Goal: Task Accomplishment & Management: Complete application form

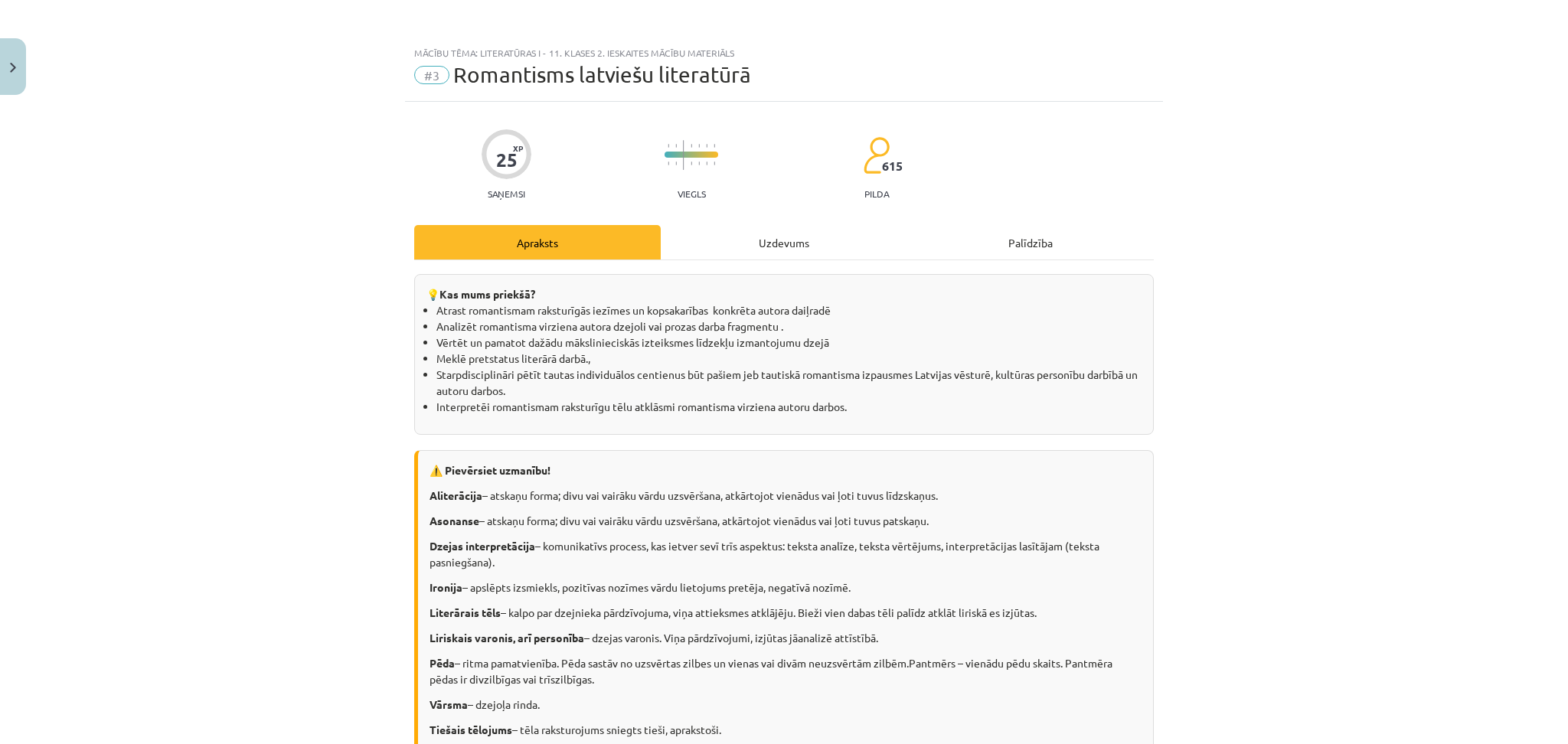
click at [775, 227] on div "Uzdevums" at bounding box center [784, 243] width 246 height 35
select select "**********"
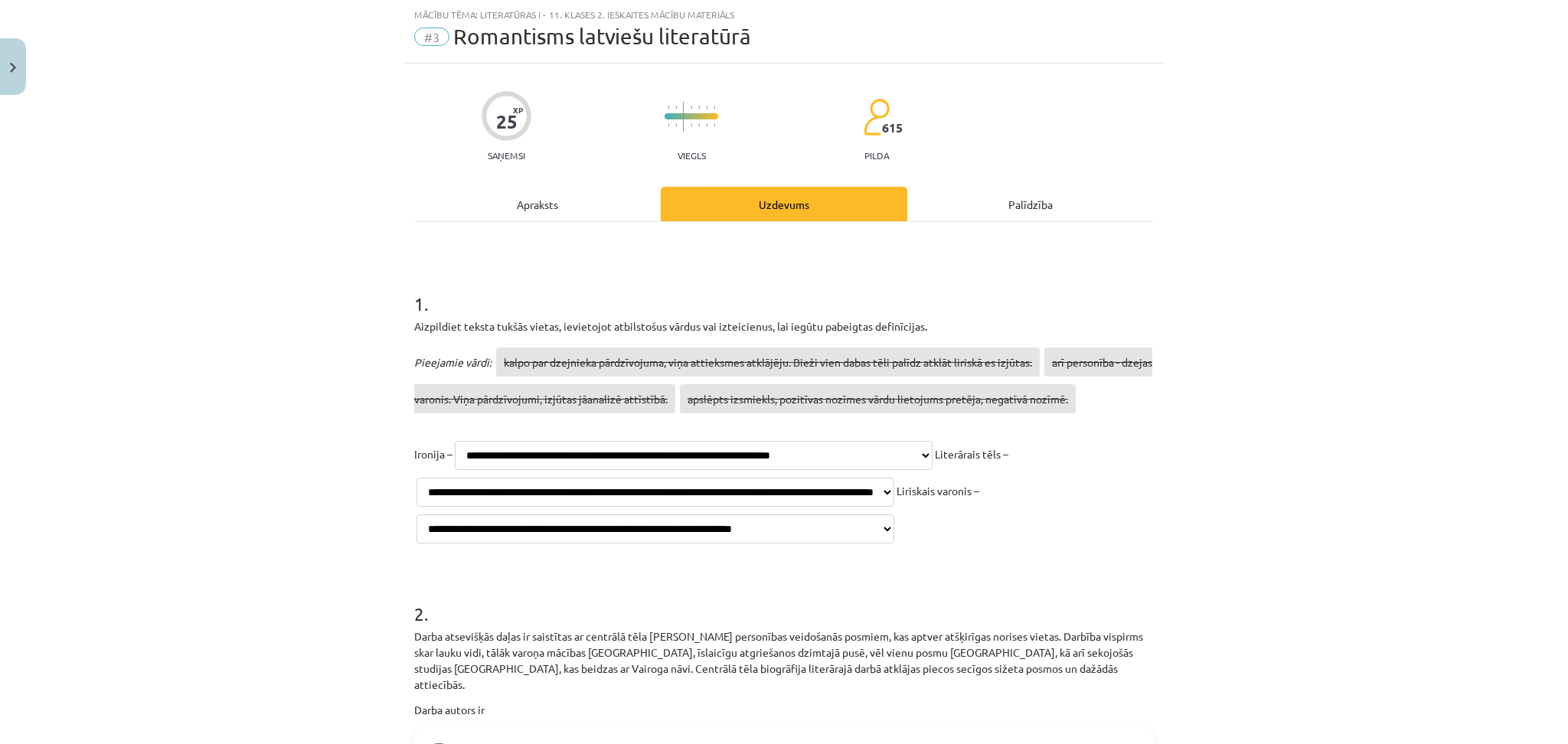
scroll to position [375, 0]
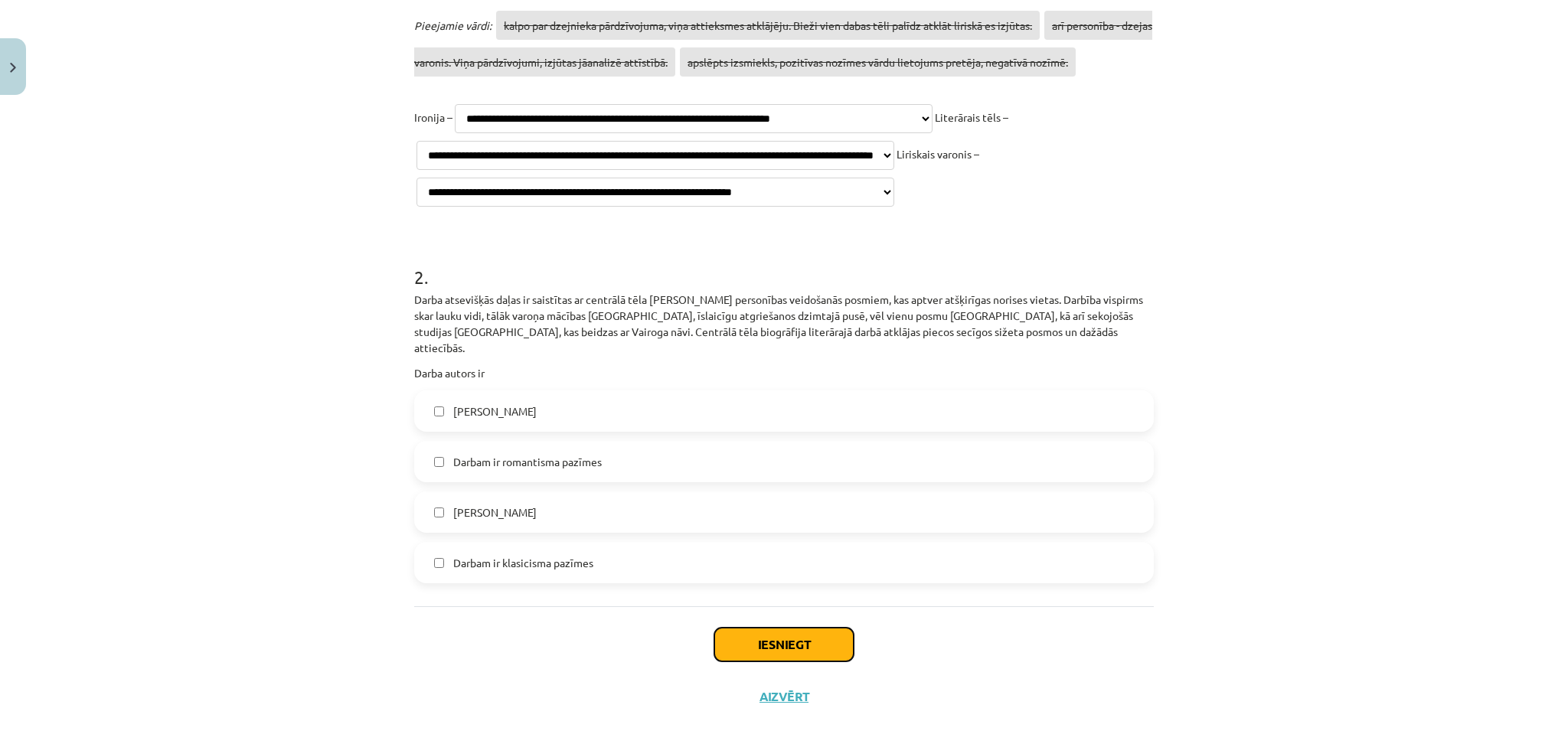
click at [766, 628] on button "Iesniegt" at bounding box center [784, 644] width 140 height 34
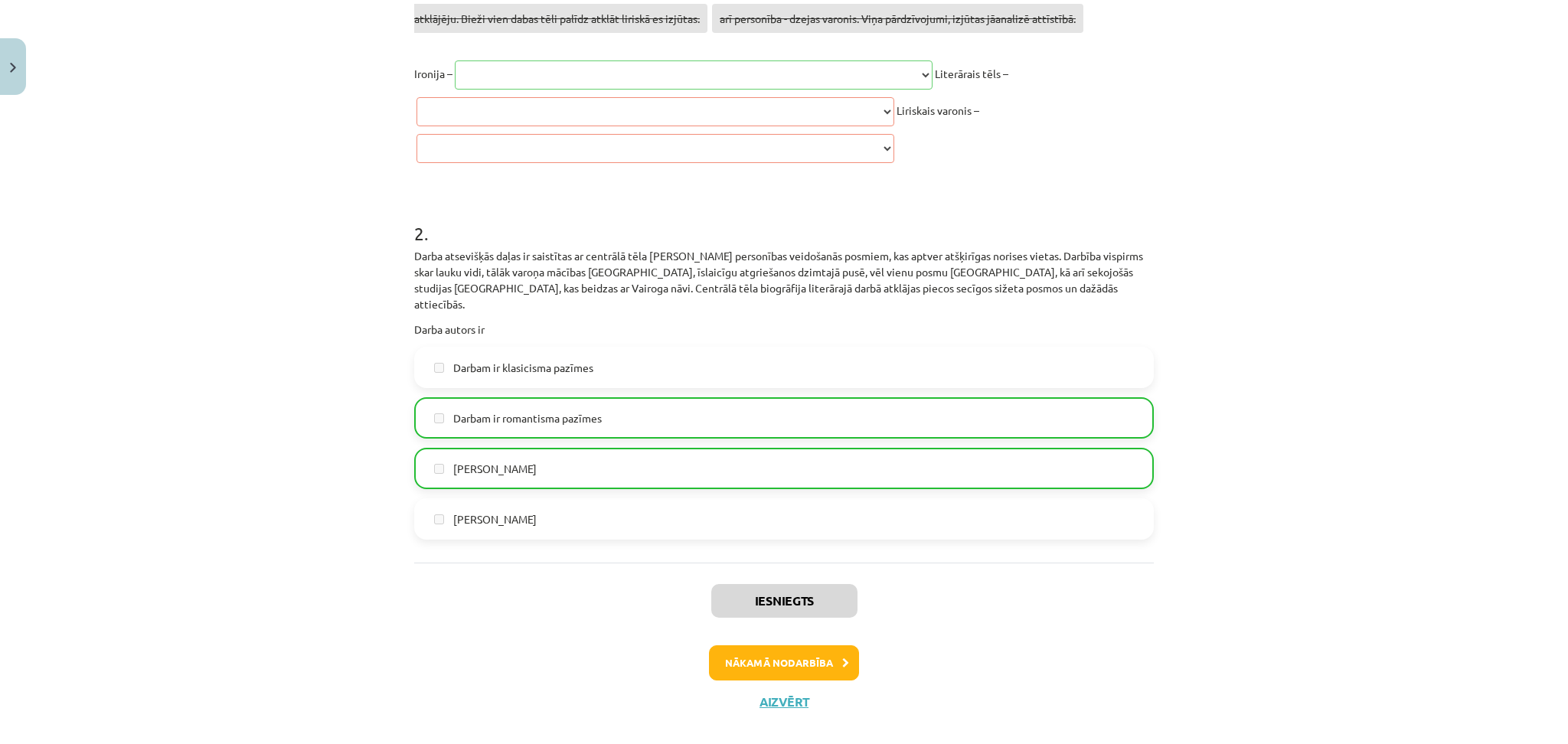
scroll to position [423, 0]
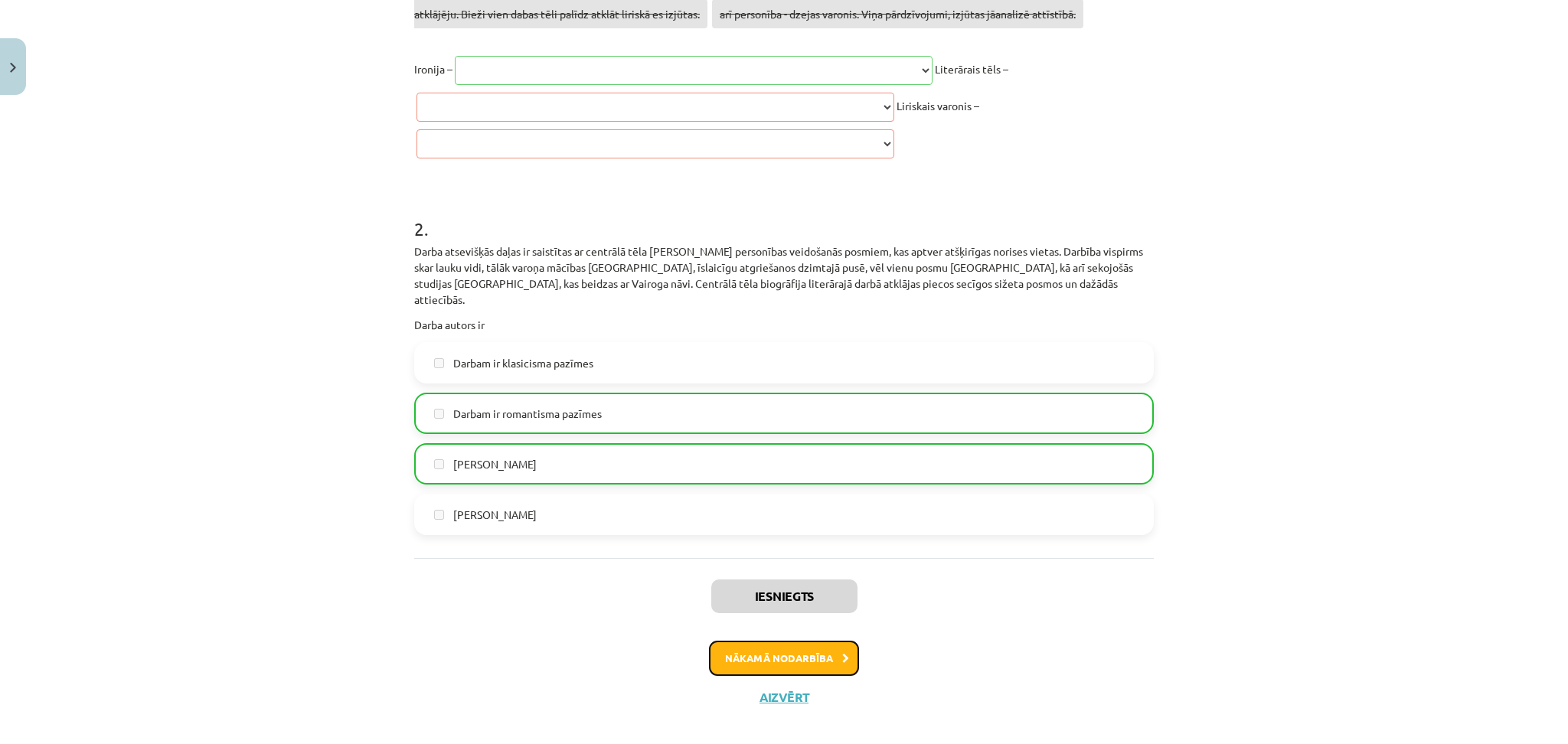
click at [766, 641] on button "Nākamā nodarbība" at bounding box center [784, 658] width 150 height 36
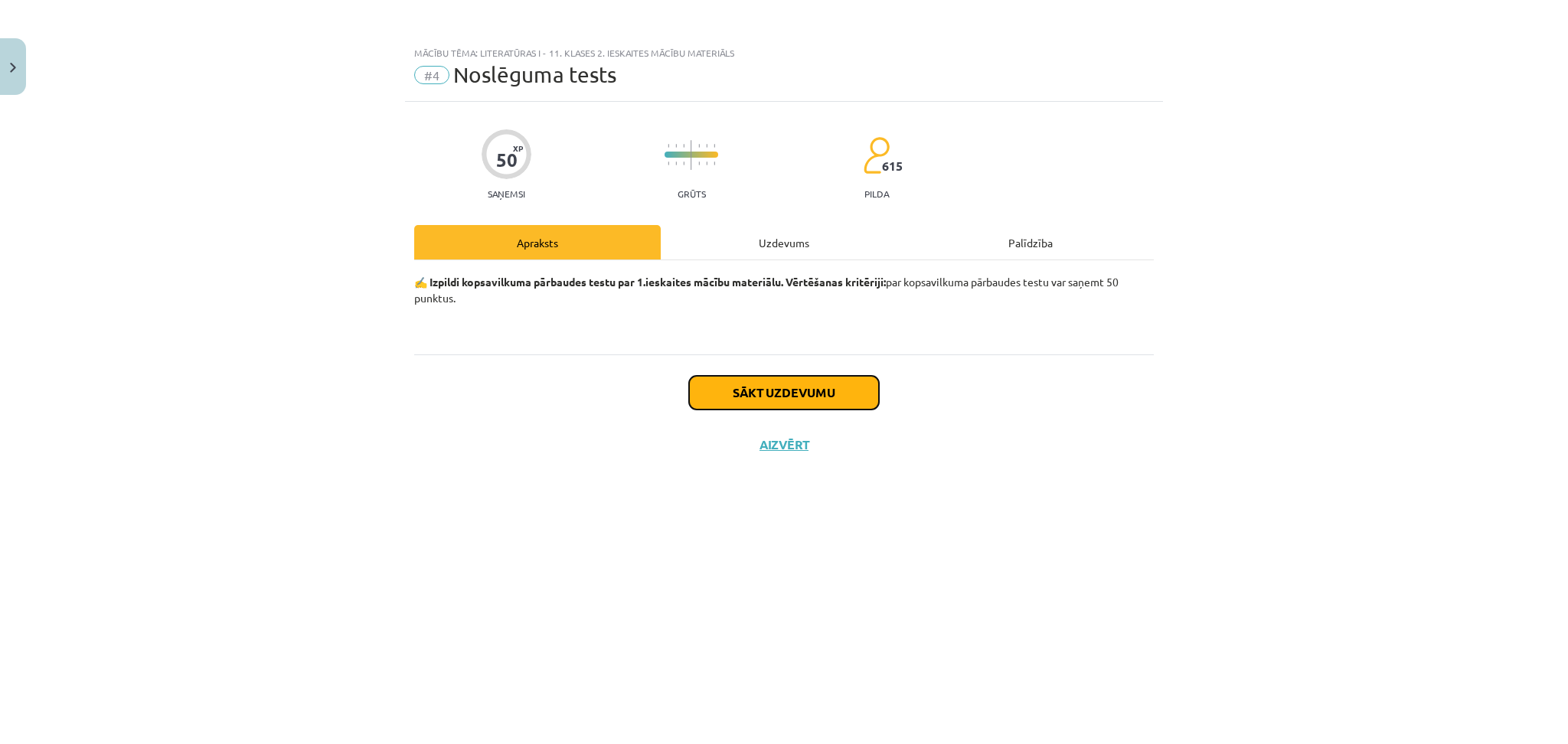
click at [768, 393] on button "Sākt uzdevumu" at bounding box center [784, 393] width 190 height 34
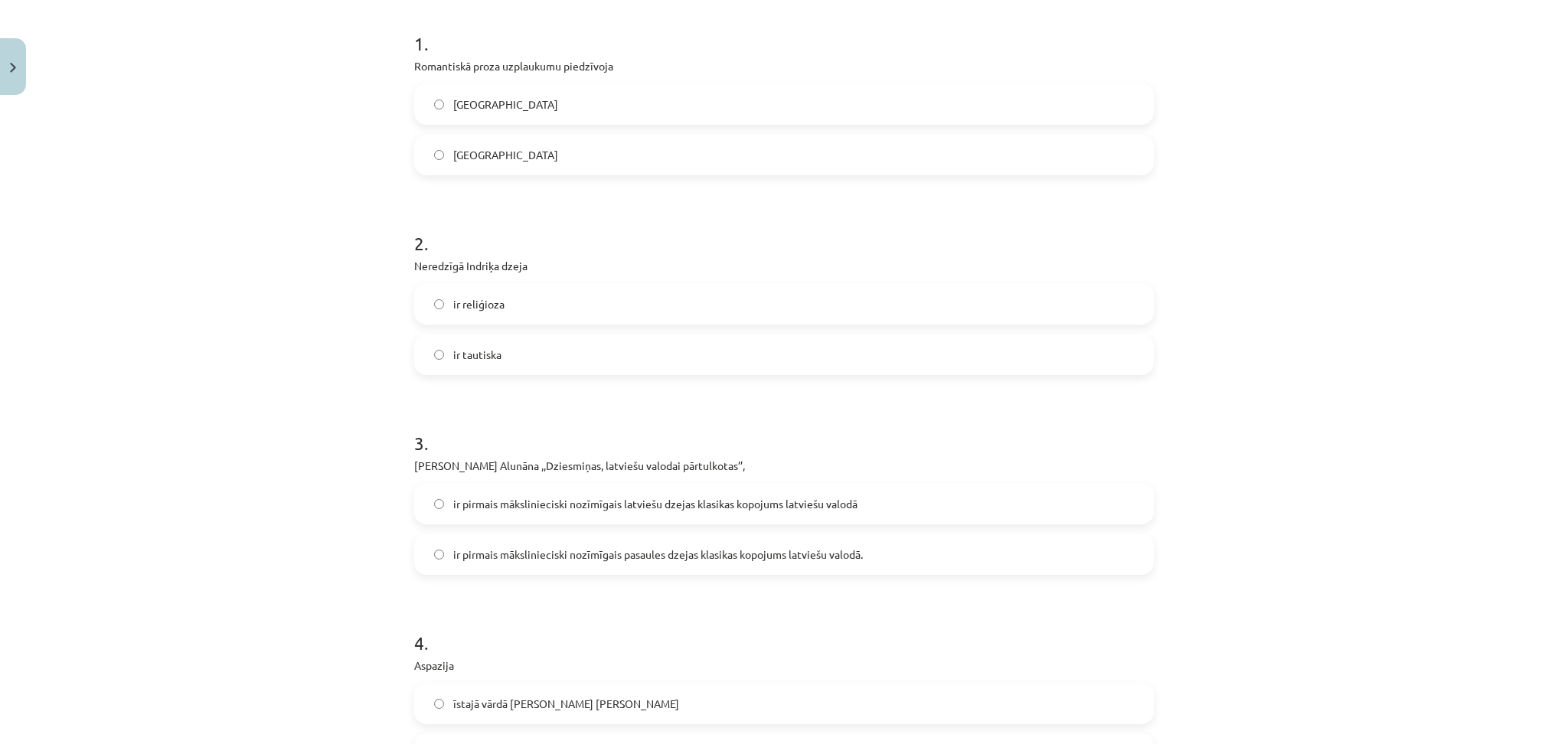
scroll to position [297, 0]
click at [434, 87] on label "Francijā" at bounding box center [783, 106] width 736 height 38
click at [515, 363] on label "ir tautiska" at bounding box center [783, 356] width 736 height 38
click at [481, 309] on span "ir reliģioza" at bounding box center [479, 305] width 51 height 16
click at [528, 508] on span "ir pirmais mākslinieciski nozīmīgais latviešu dzejas klasikas kopojums latviešu…" at bounding box center [656, 506] width 404 height 16
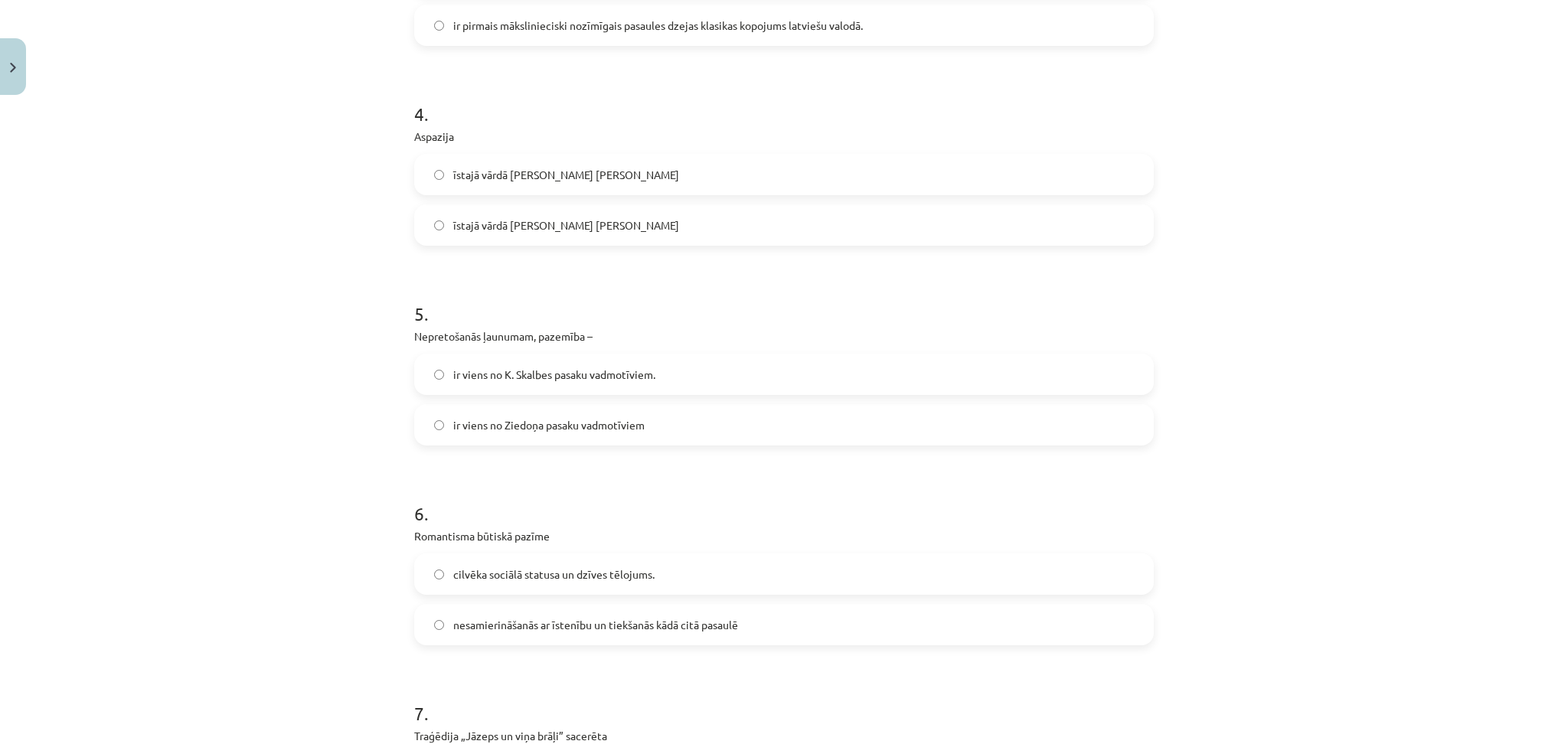
scroll to position [835, 0]
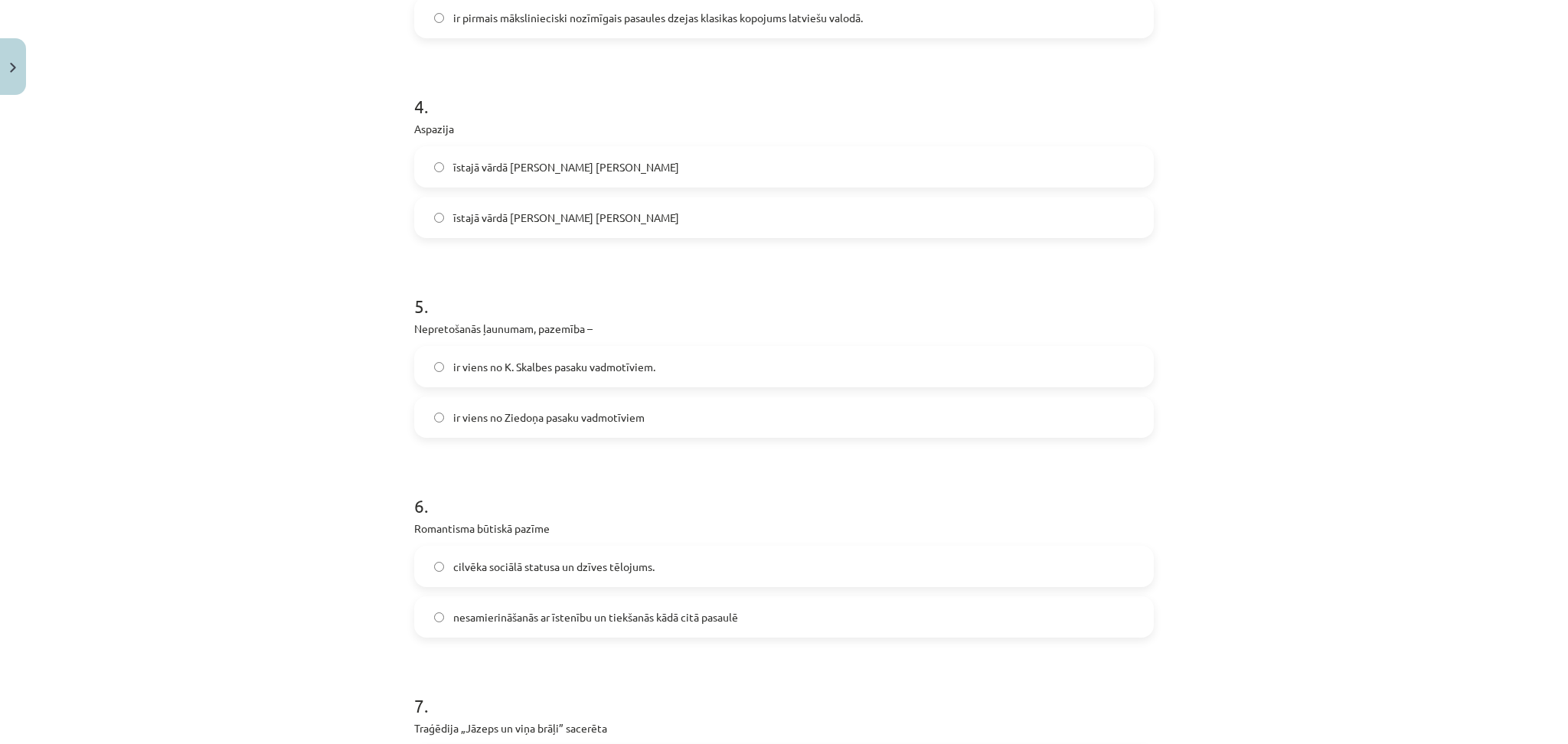
click at [533, 162] on span "īstajā vārdā Ausma Indra Anda Rozenberga" at bounding box center [566, 167] width 225 height 16
click at [486, 164] on span "īstajā vārdā Ausma Indra Anda Rozenberga" at bounding box center [566, 167] width 225 height 16
click at [467, 372] on span "ir viens no K. Skalbes pasaku vadmotīviem." at bounding box center [554, 367] width 202 height 16
click at [494, 565] on span "cilvēka sociālā statusa un dzīves tēlojums." at bounding box center [554, 567] width 201 height 16
click at [530, 234] on label "īstajā vārdā Johanna Emīlija Lizete Rozenberga" at bounding box center [783, 218] width 736 height 38
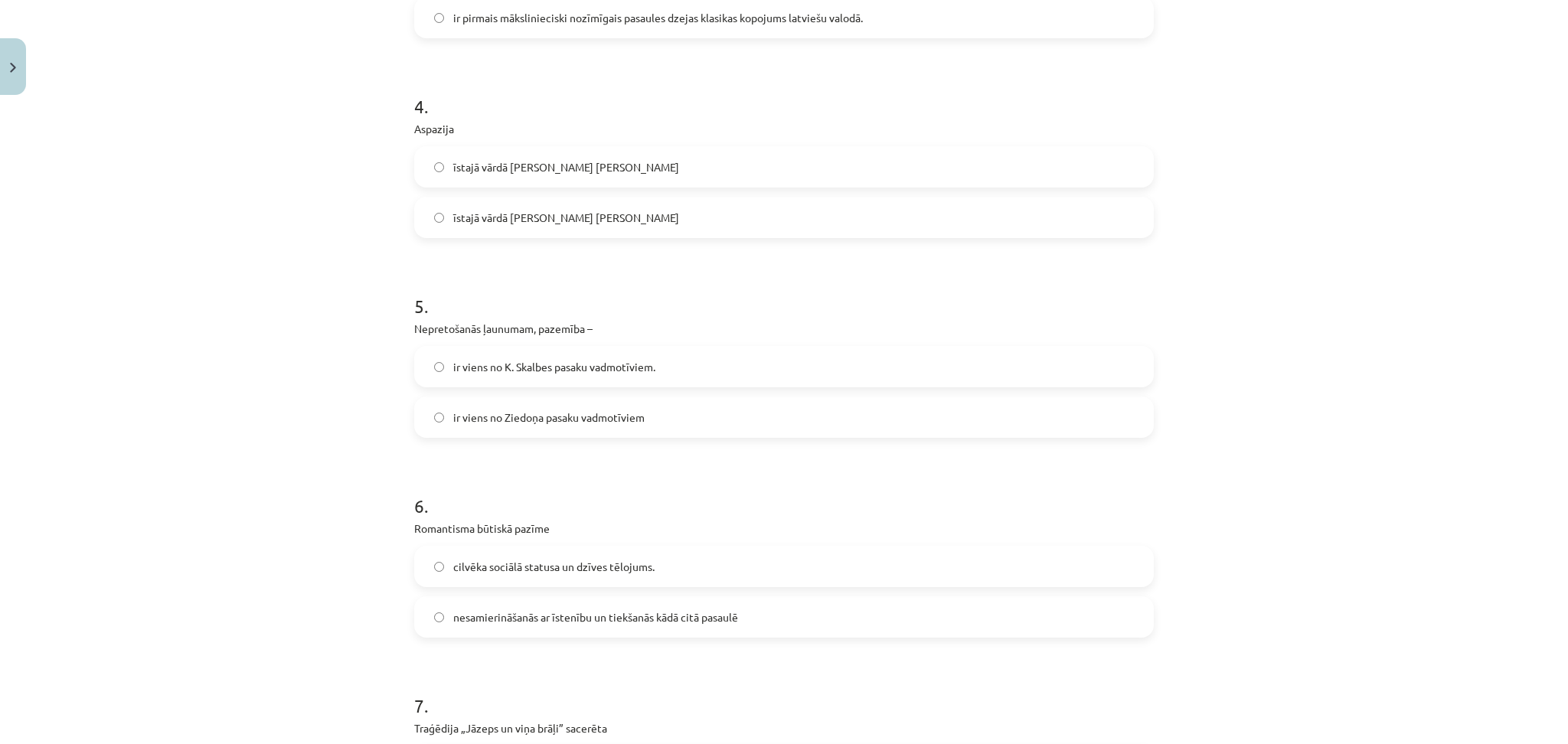
click at [546, 616] on span "nesamierināšanās ar īstenību un tiekšanās kādā citā pasaulē" at bounding box center [596, 617] width 284 height 16
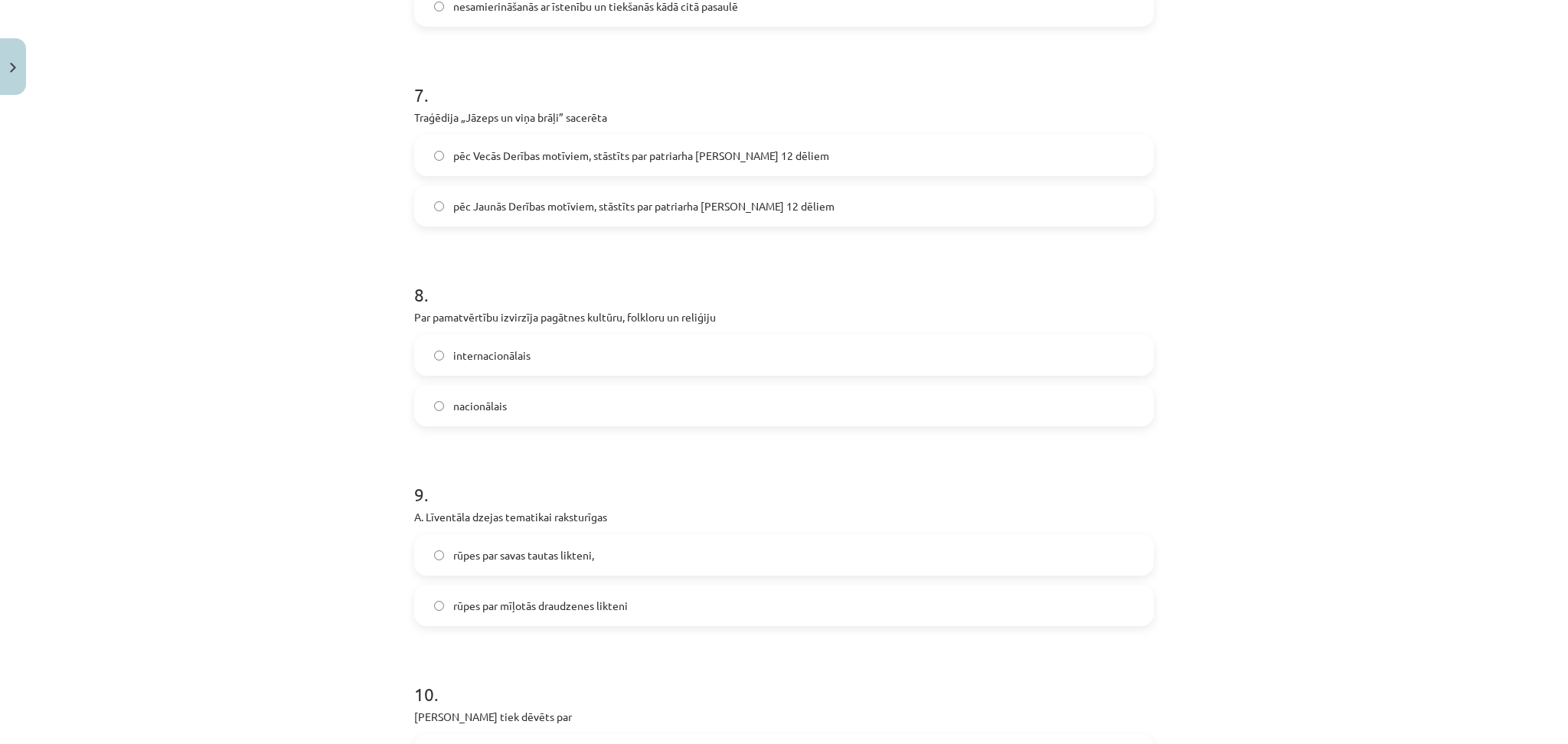
scroll to position [1447, 0]
click at [454, 148] on span "pēc Vecās Derības motīviem, stāstīts par patriarha Jēkaba 12 dēliem" at bounding box center [642, 155] width 376 height 16
click at [500, 350] on span "internacionālais" at bounding box center [492, 355] width 77 height 16
click at [537, 558] on span "rūpes par savas tautas likteni," at bounding box center [524, 554] width 140 height 16
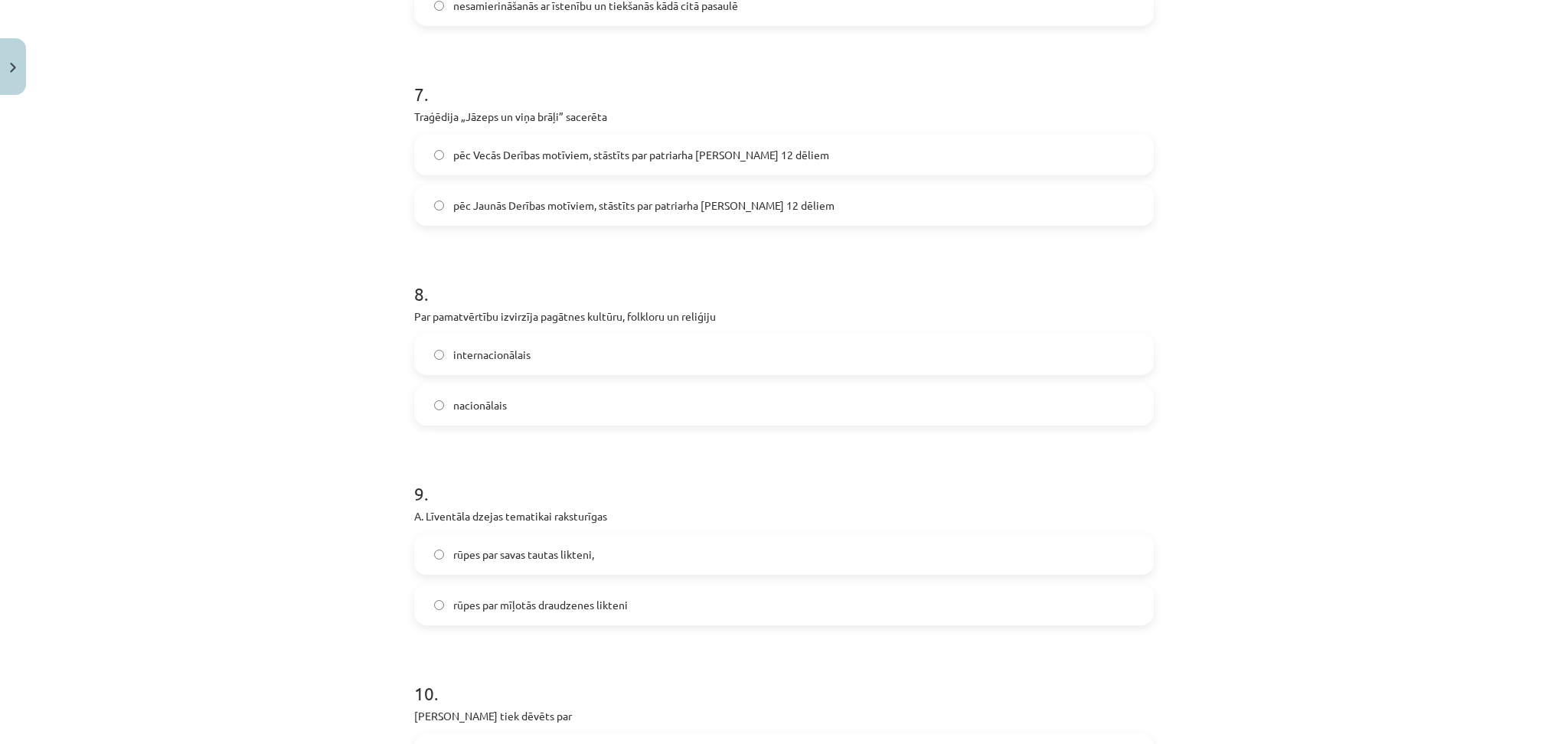
click at [461, 415] on label "nacionālais" at bounding box center [783, 405] width 736 height 38
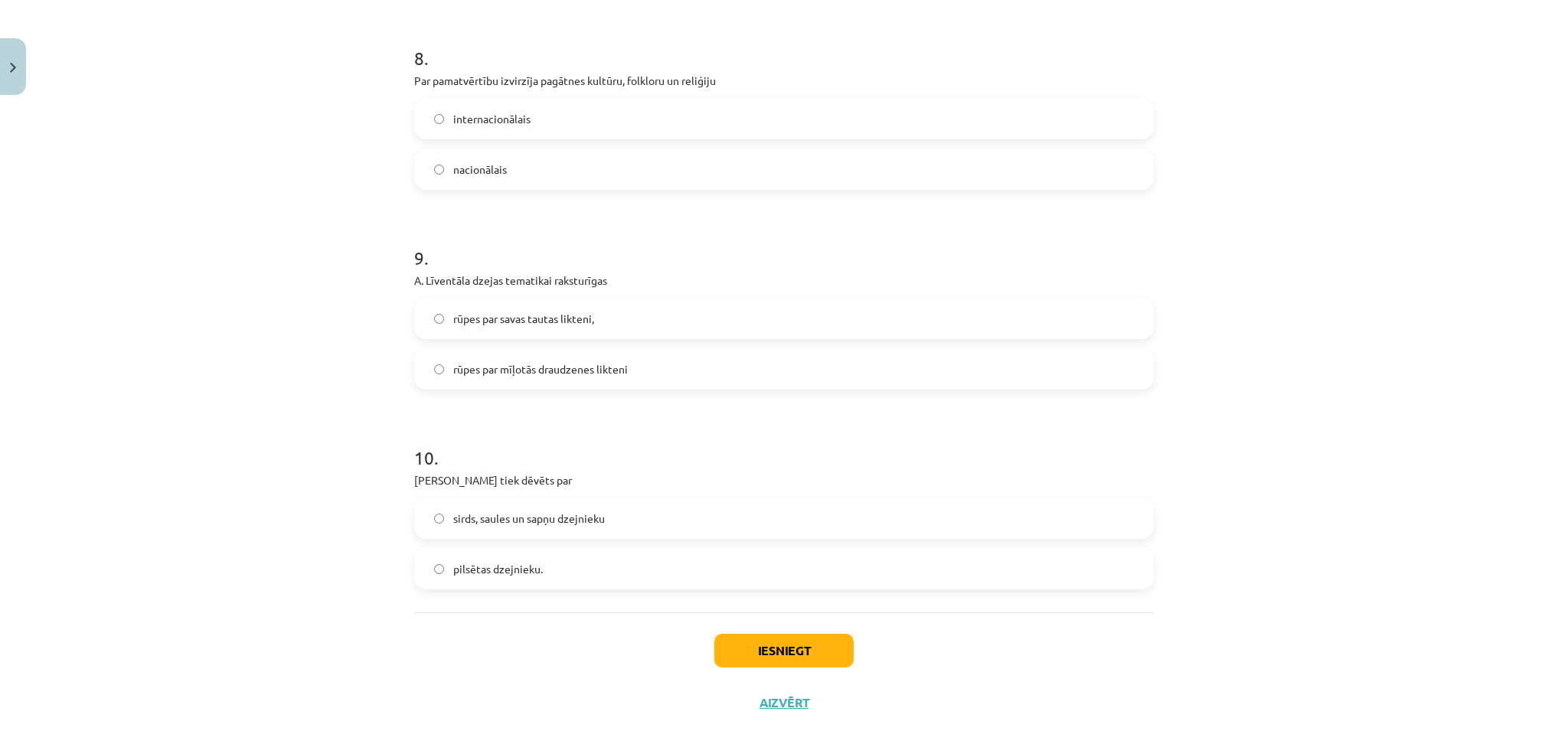
scroll to position [1705, 0]
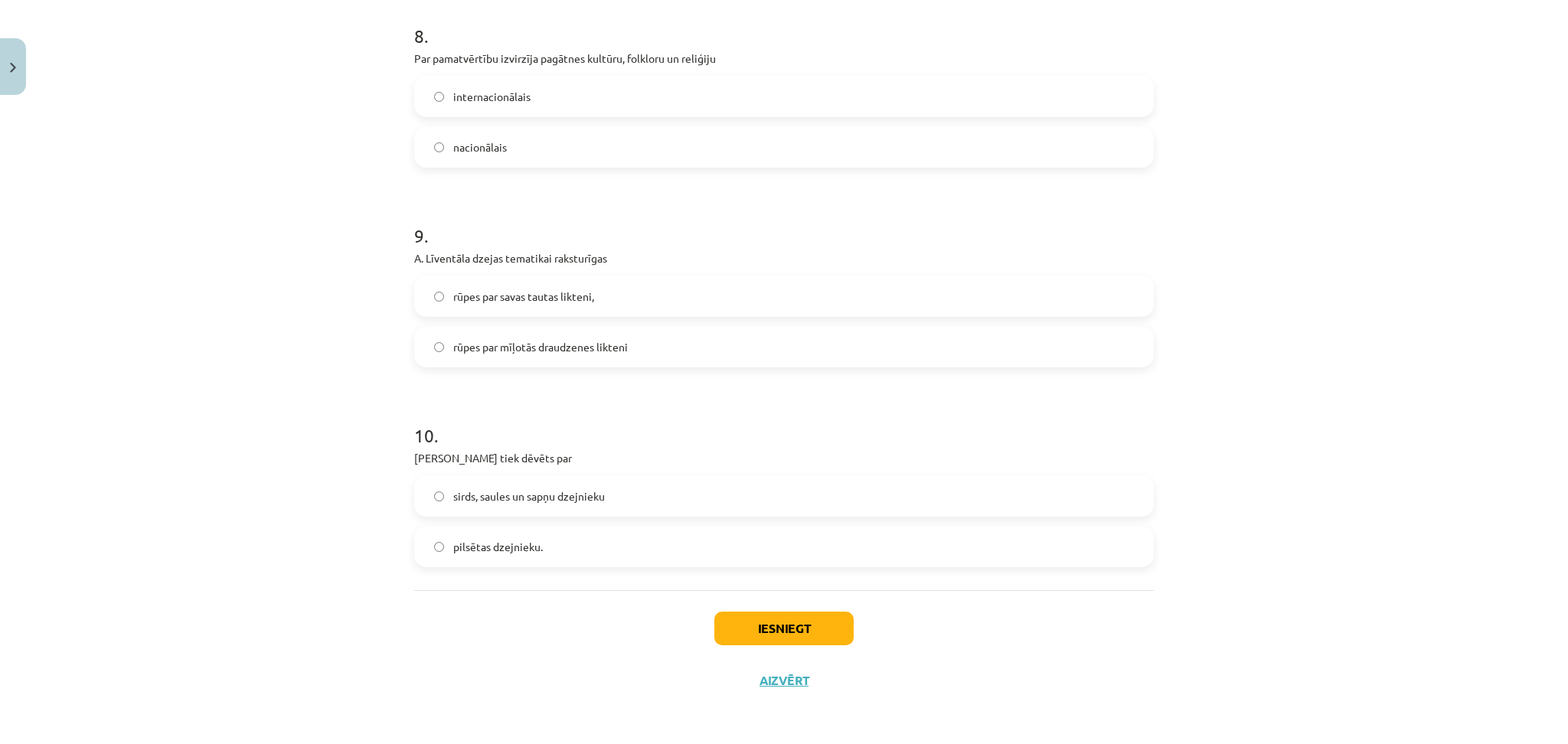
click at [467, 497] on span "sirds, saules un sapņu dzejnieku" at bounding box center [529, 496] width 152 height 16
click at [734, 627] on button "Iesniegt" at bounding box center [784, 629] width 140 height 34
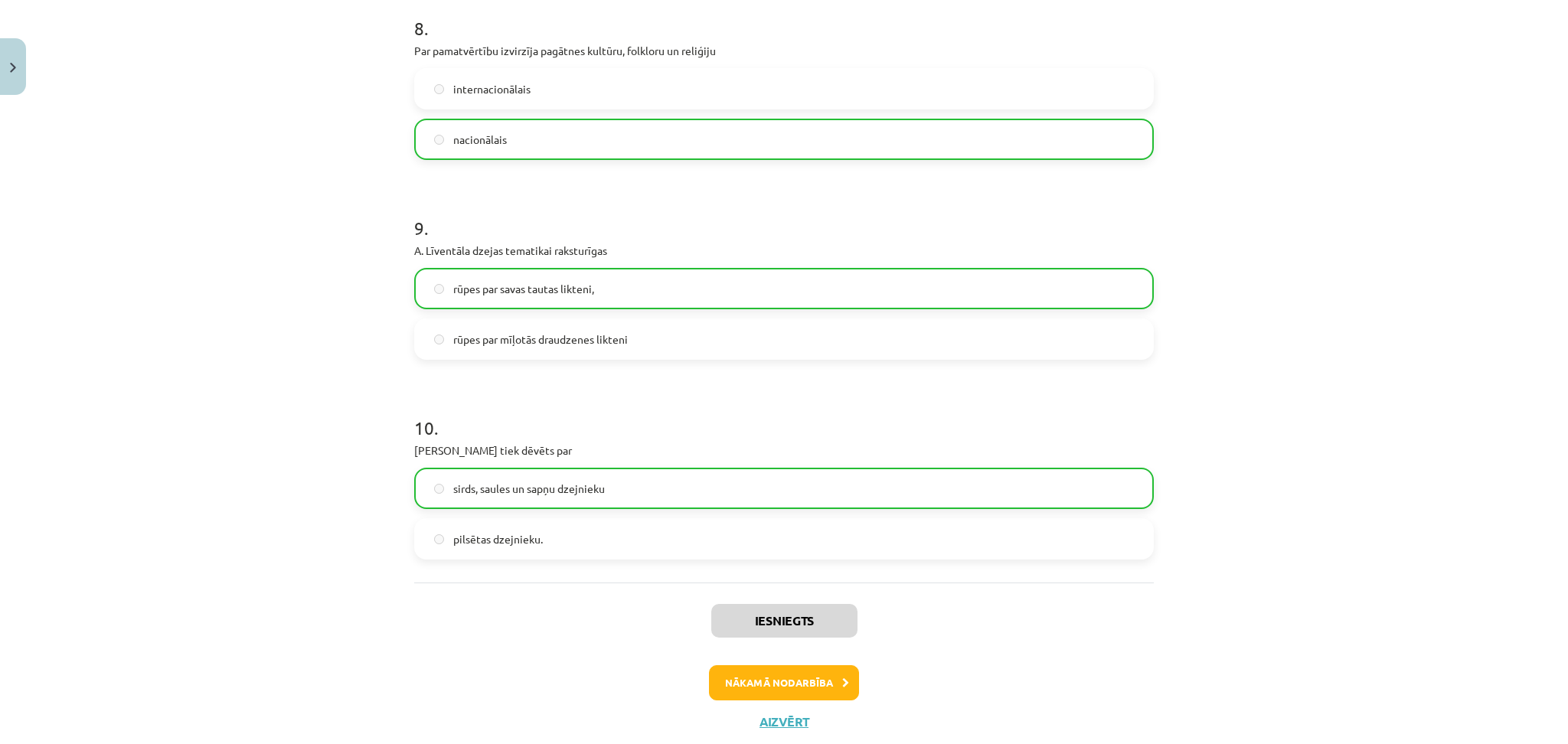
scroll to position [1754, 0]
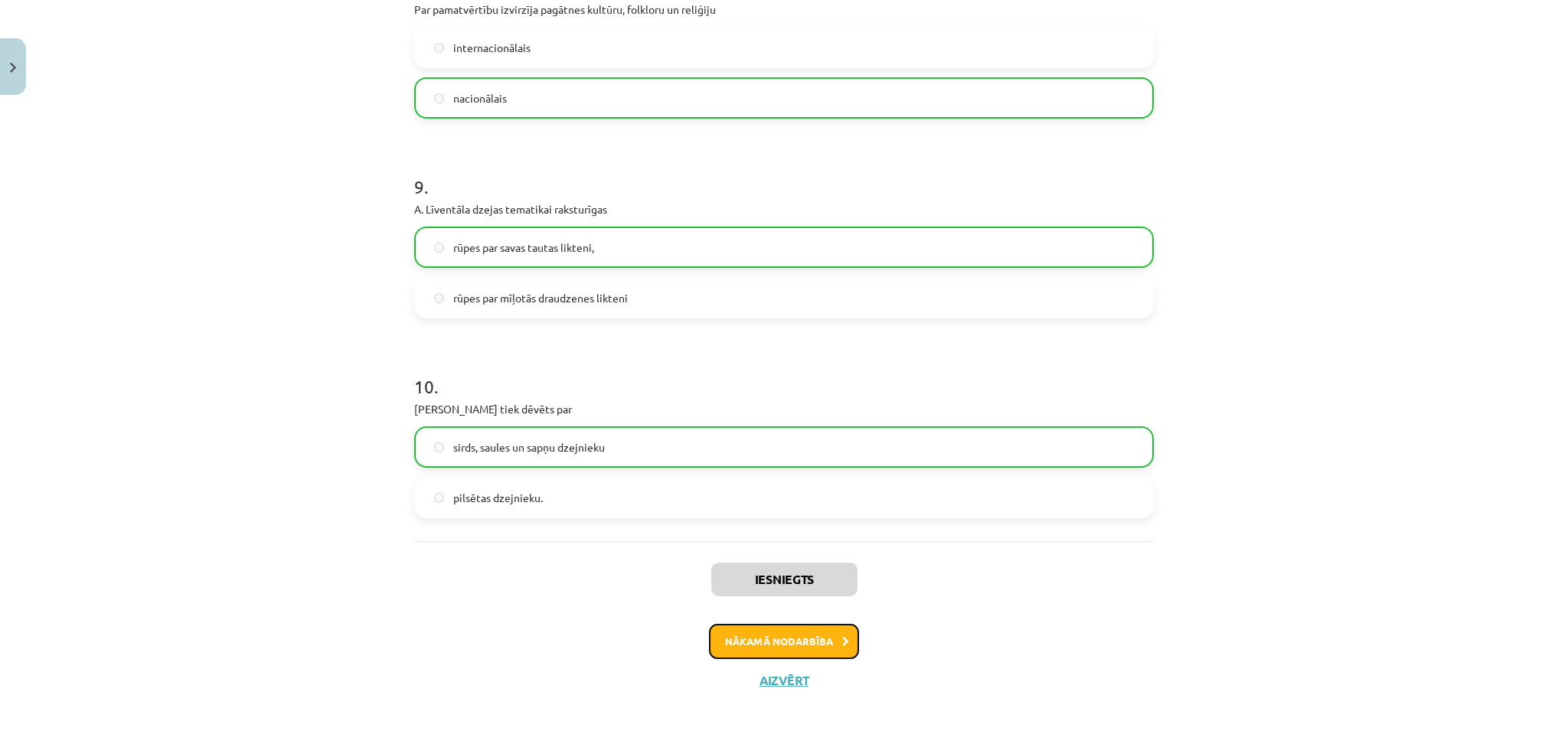
click at [736, 638] on button "Nākamā nodarbība" at bounding box center [784, 642] width 150 height 36
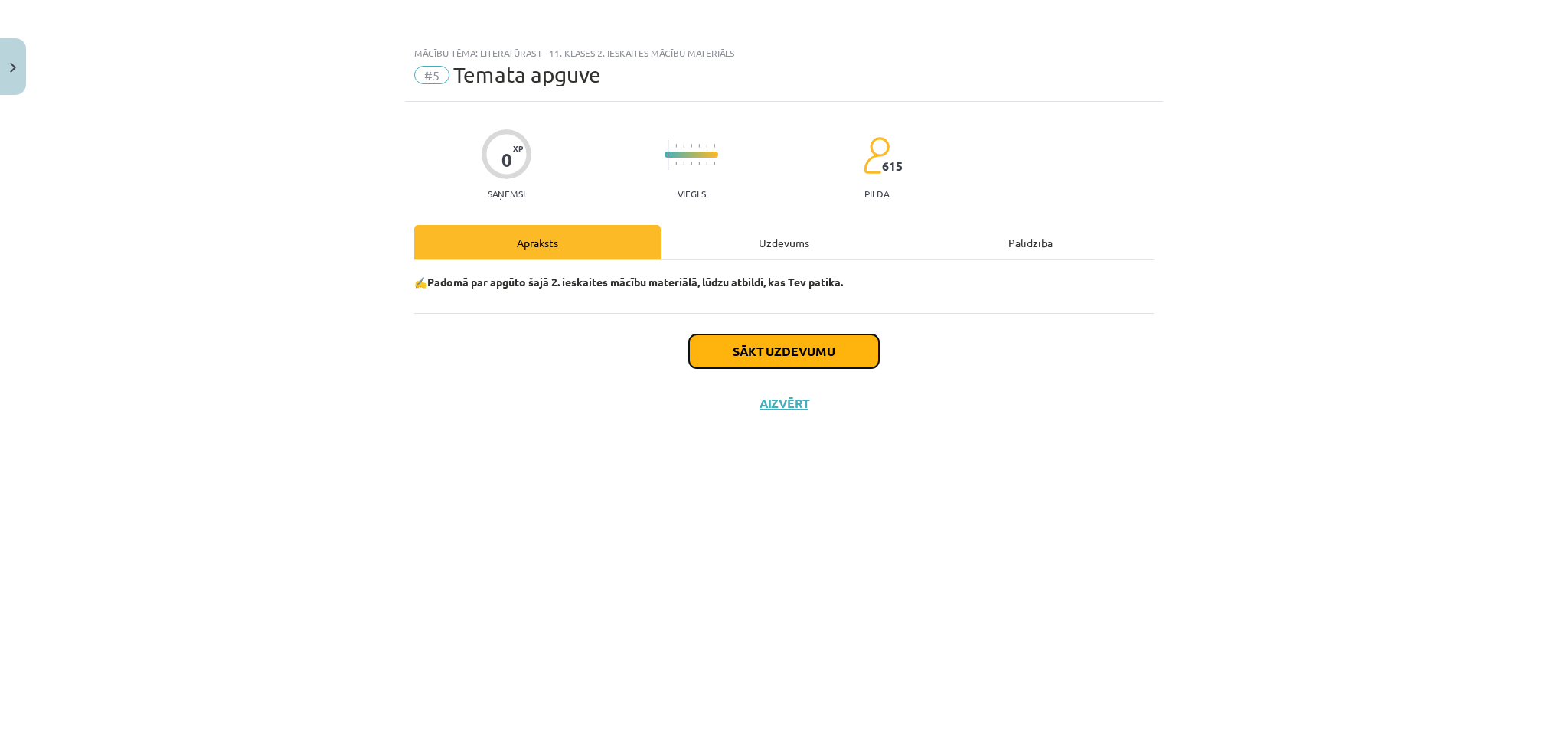
click at [776, 344] on button "Sākt uzdevumu" at bounding box center [784, 351] width 190 height 34
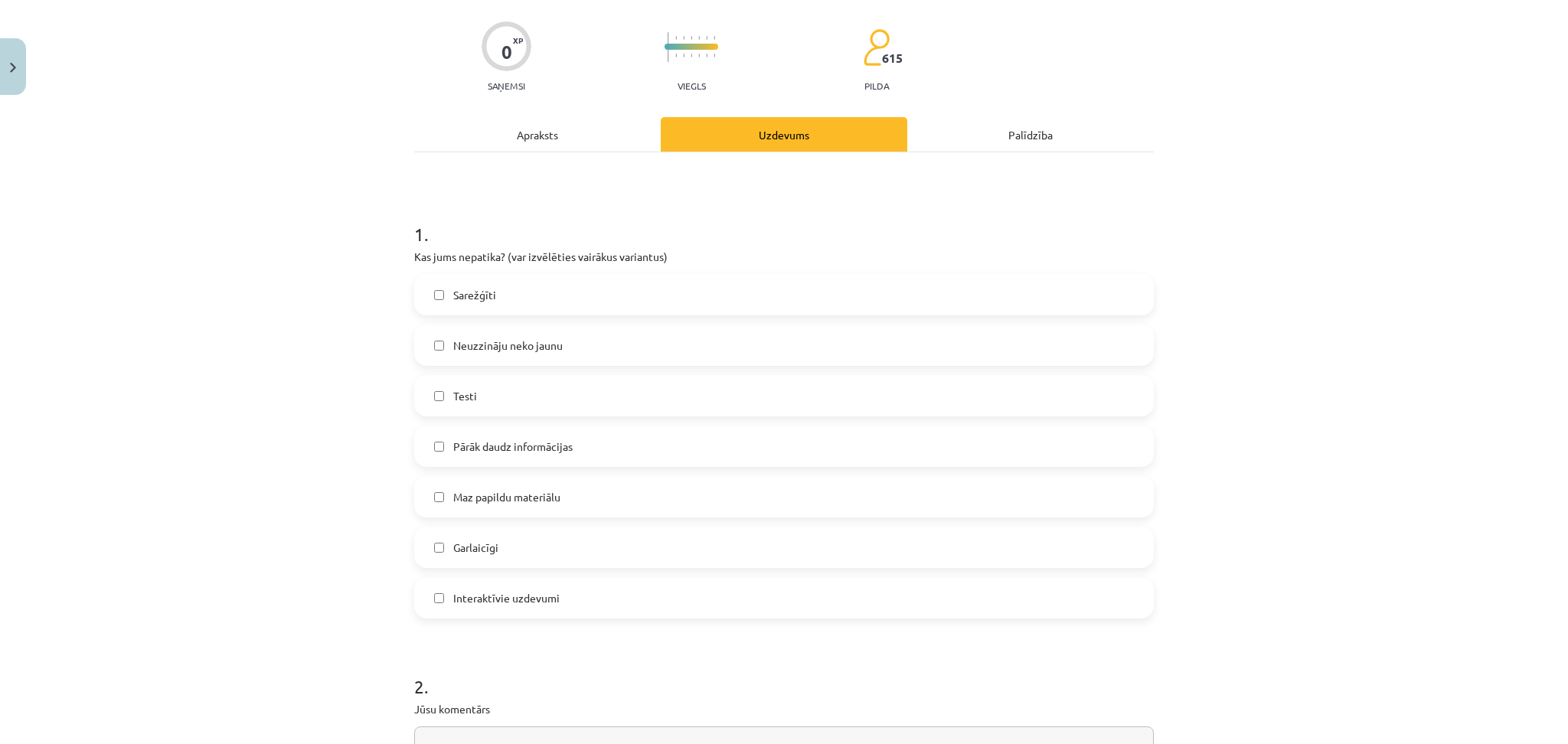
scroll to position [108, 0]
click at [572, 454] on label "Pārāk daudz informācijas" at bounding box center [783, 446] width 736 height 38
click at [470, 545] on span "Garlaicīgi" at bounding box center [476, 547] width 45 height 16
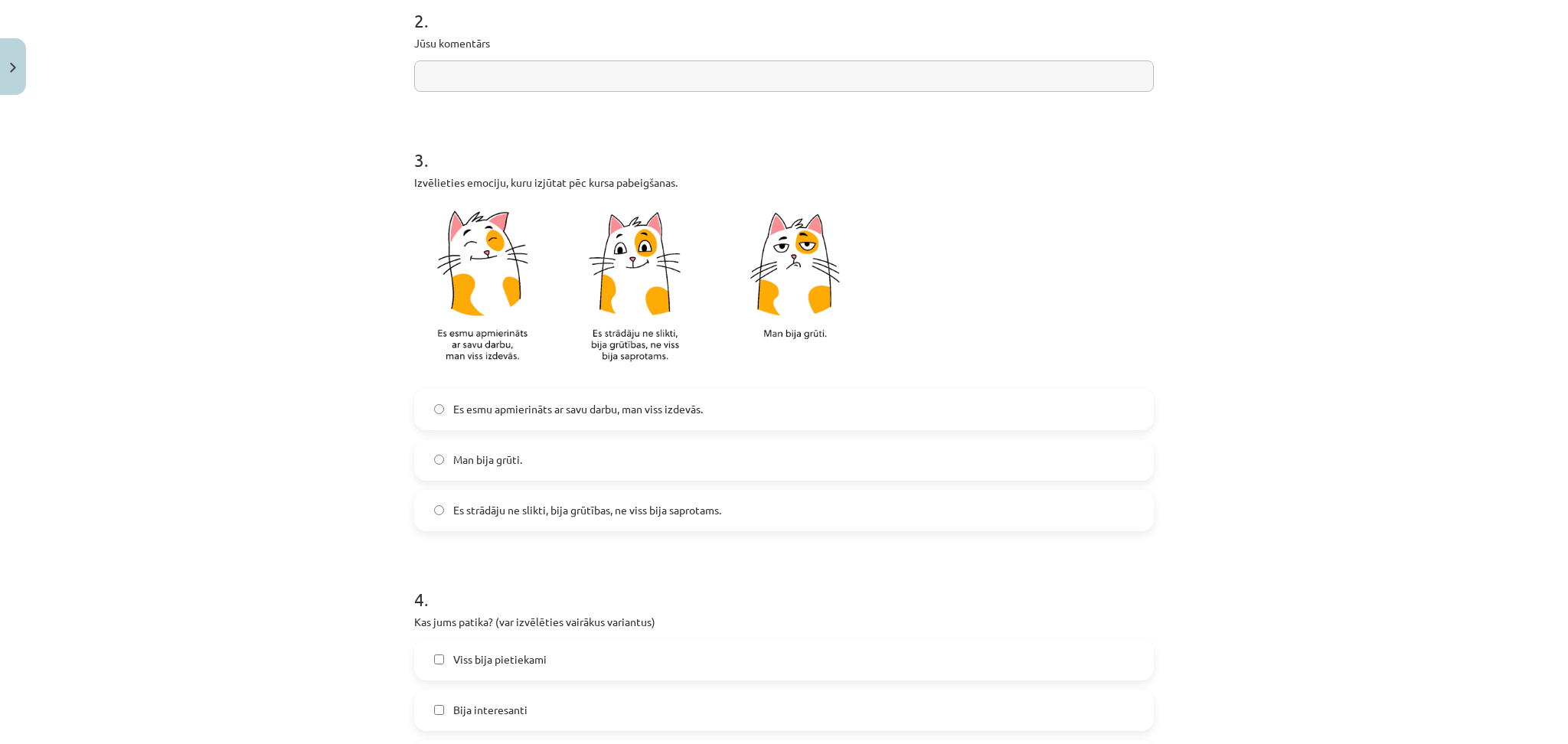
scroll to position [775, 0]
click at [544, 422] on label "Es esmu apmierināts ar savu darbu, man viss izdevās." at bounding box center [783, 408] width 736 height 38
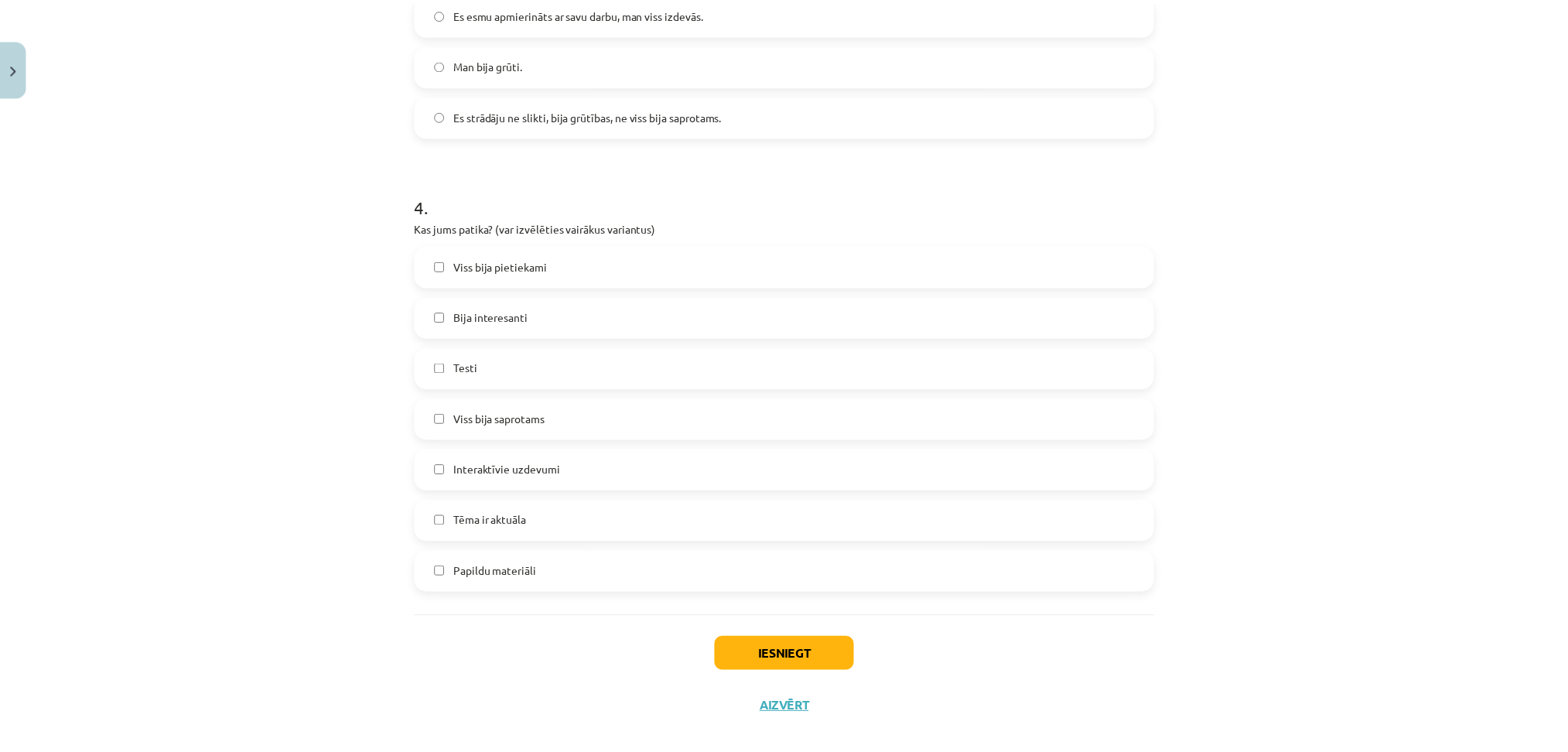
scroll to position [1182, 0]
click at [611, 371] on label "Testi" at bounding box center [791, 369] width 744 height 39
click at [794, 642] on button "Iesniegt" at bounding box center [792, 656] width 141 height 34
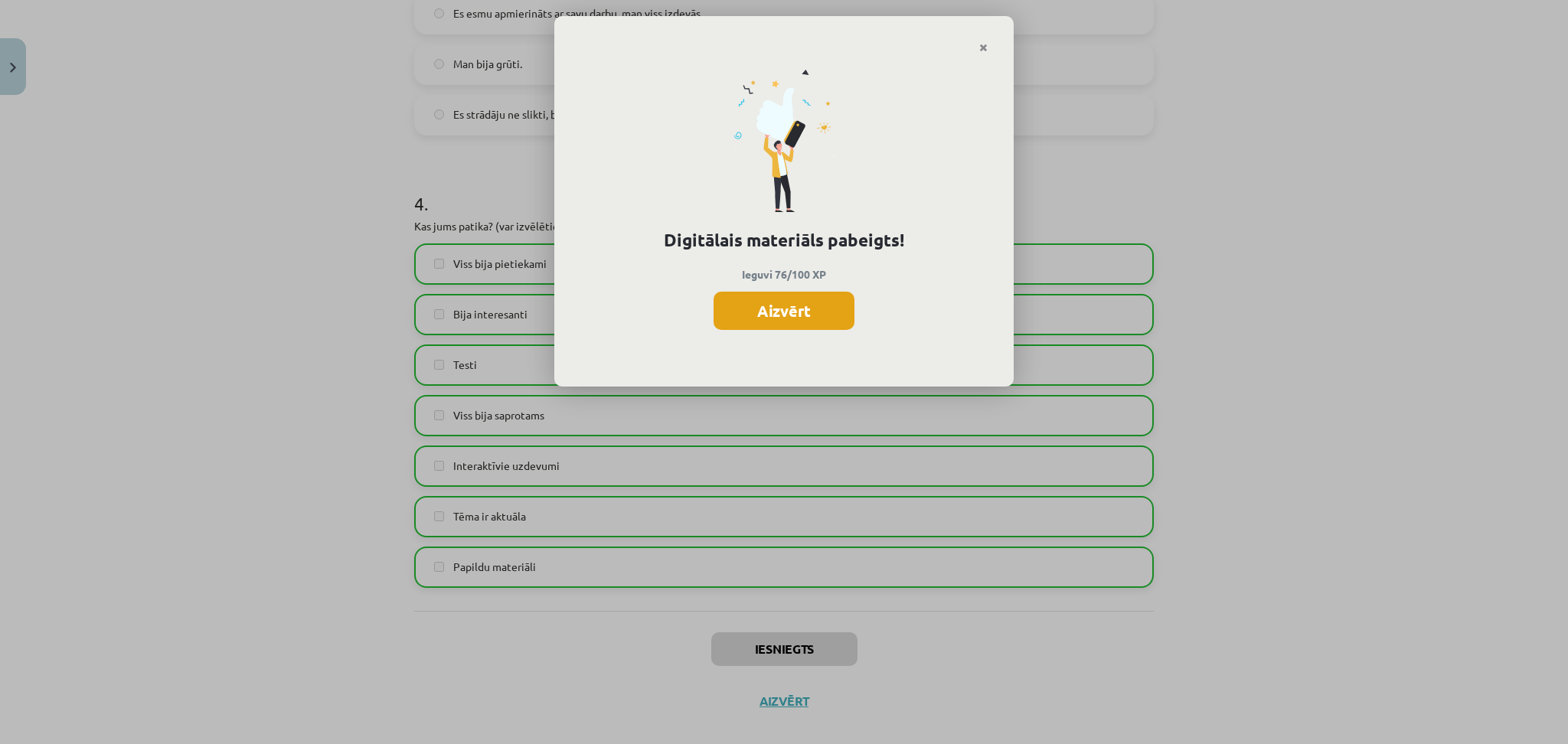
click at [785, 300] on button "Aizvērt" at bounding box center [784, 310] width 140 height 38
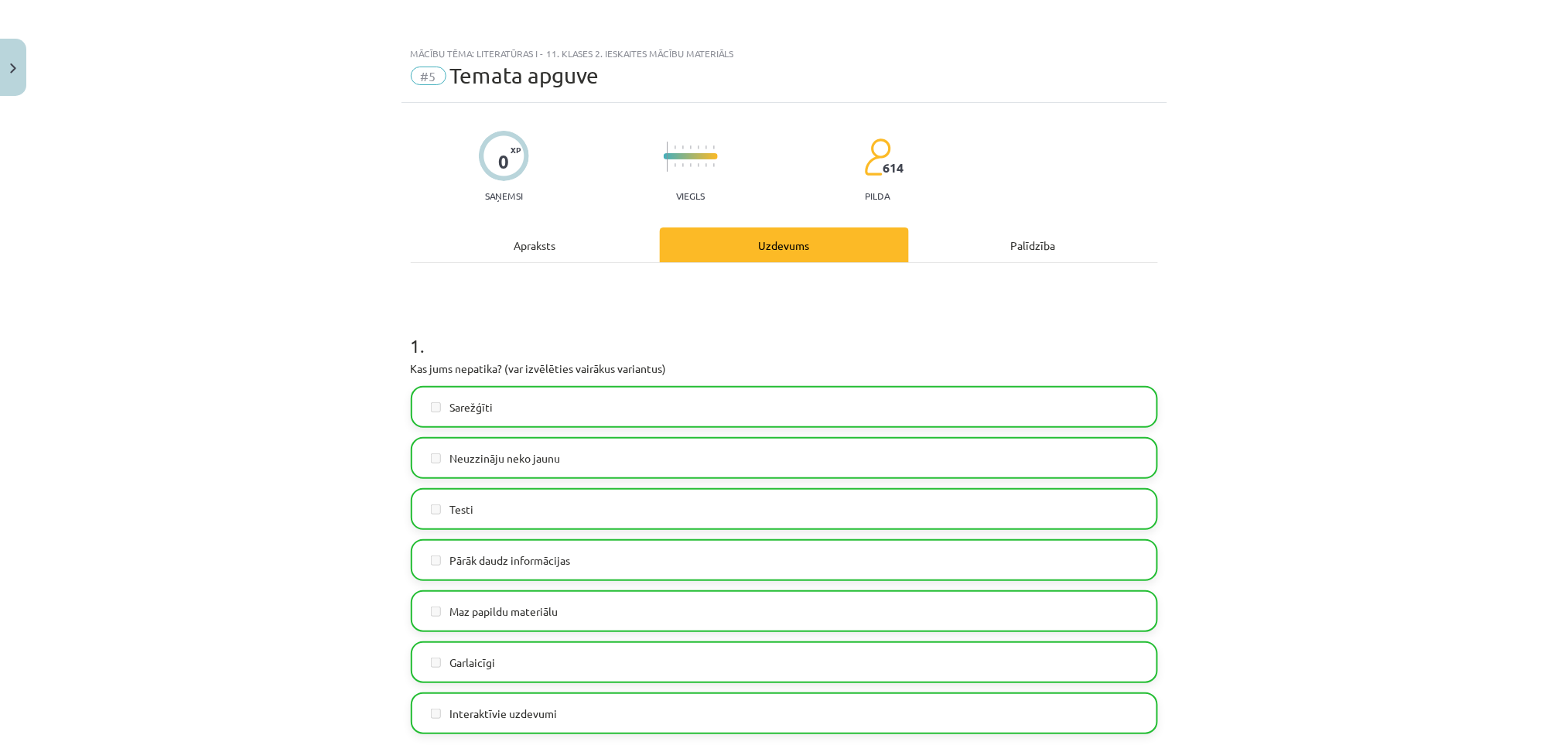
scroll to position [0, 0]
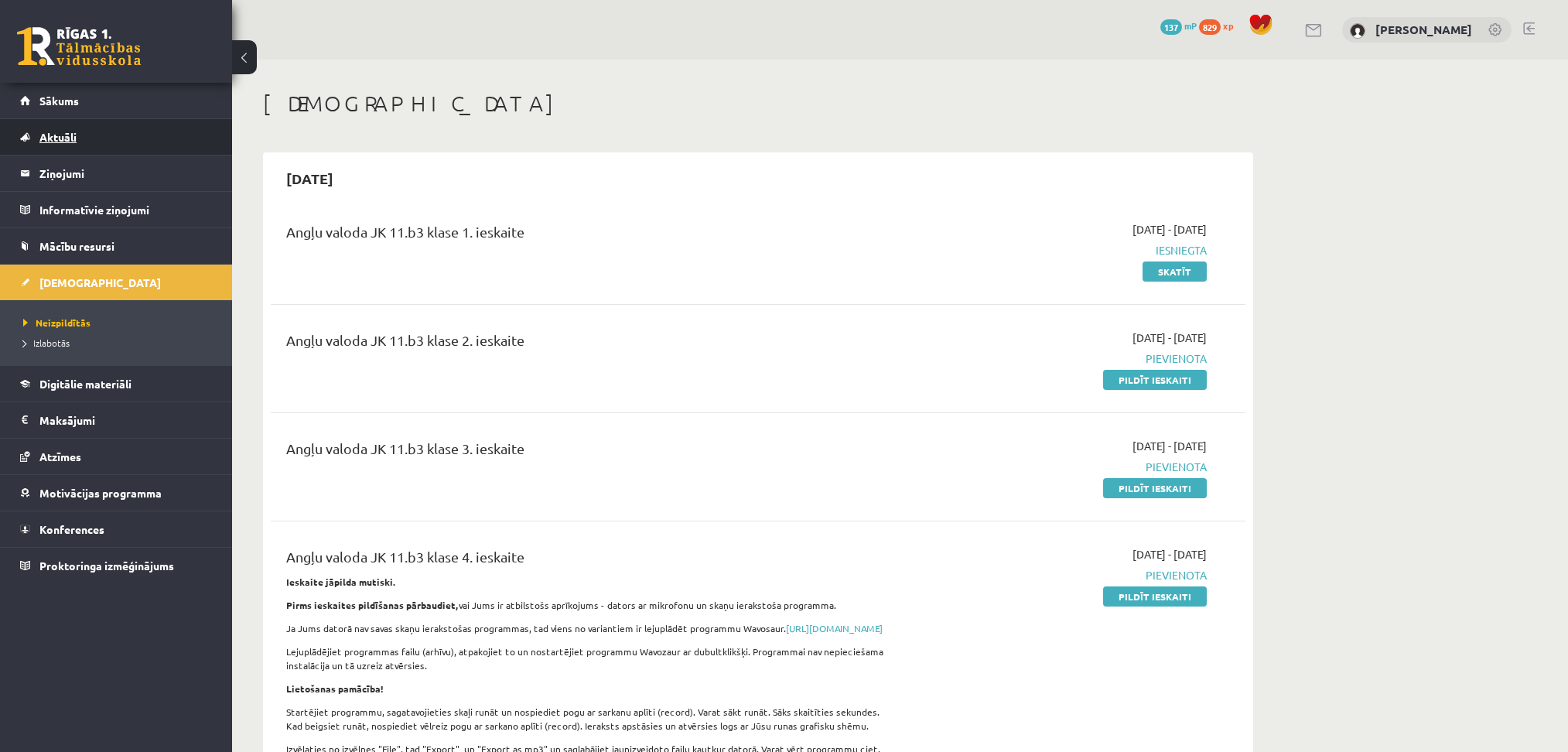
scroll to position [1257, 0]
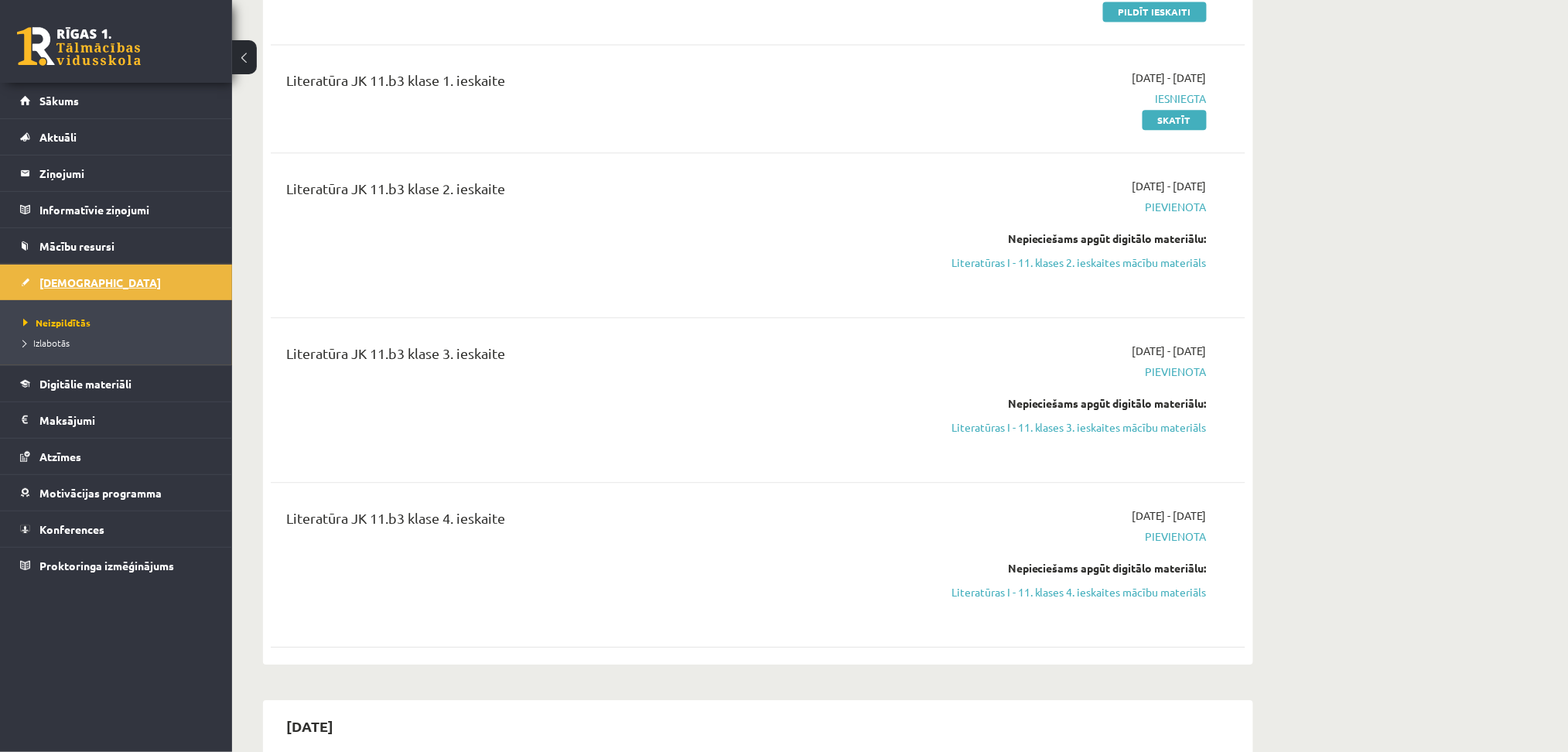
click at [109, 287] on link "[DEMOGRAPHIC_DATA]" at bounding box center [117, 282] width 193 height 36
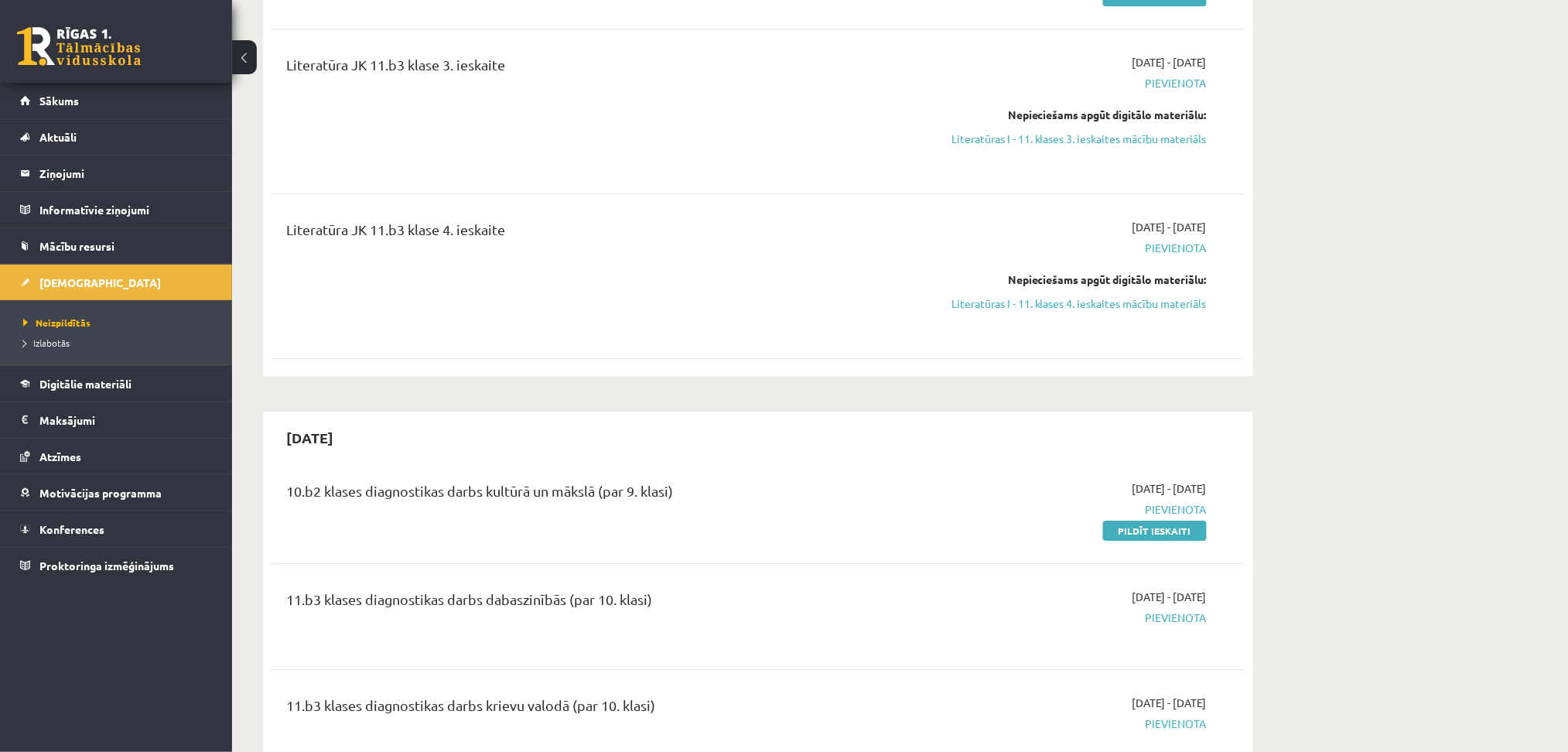
scroll to position [1488, 0]
